Goal: Find specific page/section: Find specific page/section

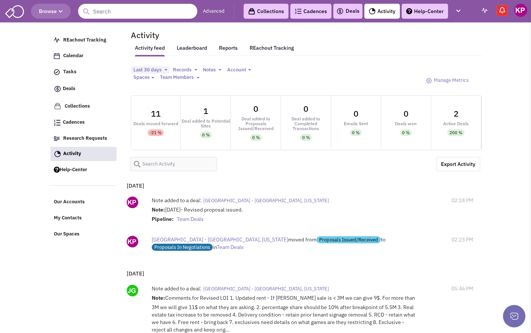
select select
click at [347, 13] on link "Deals" at bounding box center [347, 11] width 23 height 9
click at [353, 11] on link "Deals" at bounding box center [347, 11] width 23 height 9
click at [342, 12] on img at bounding box center [339, 11] width 7 height 9
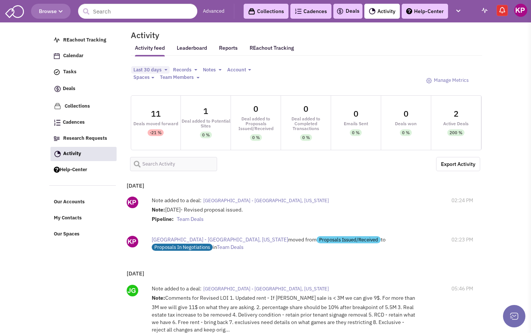
click at [350, 9] on link "Deals" at bounding box center [347, 11] width 23 height 9
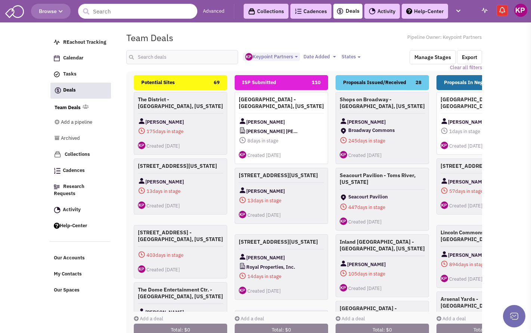
select select "1896"
select select
click at [385, 9] on link "Activity" at bounding box center [381, 11] width 35 height 15
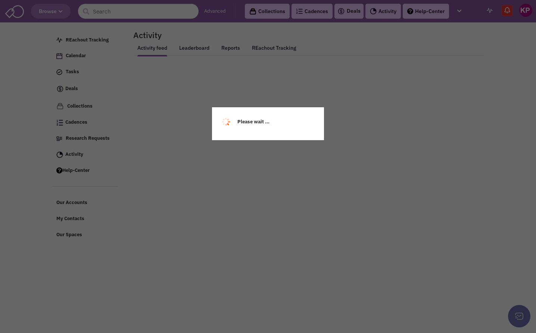
select select
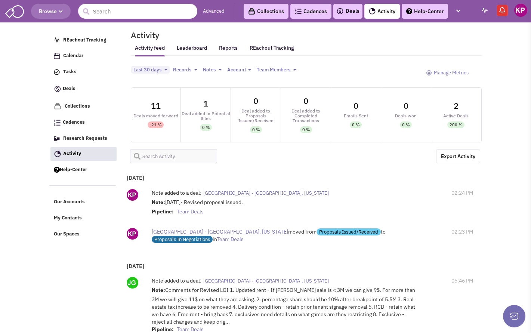
select select
